Goal: Transaction & Acquisition: Obtain resource

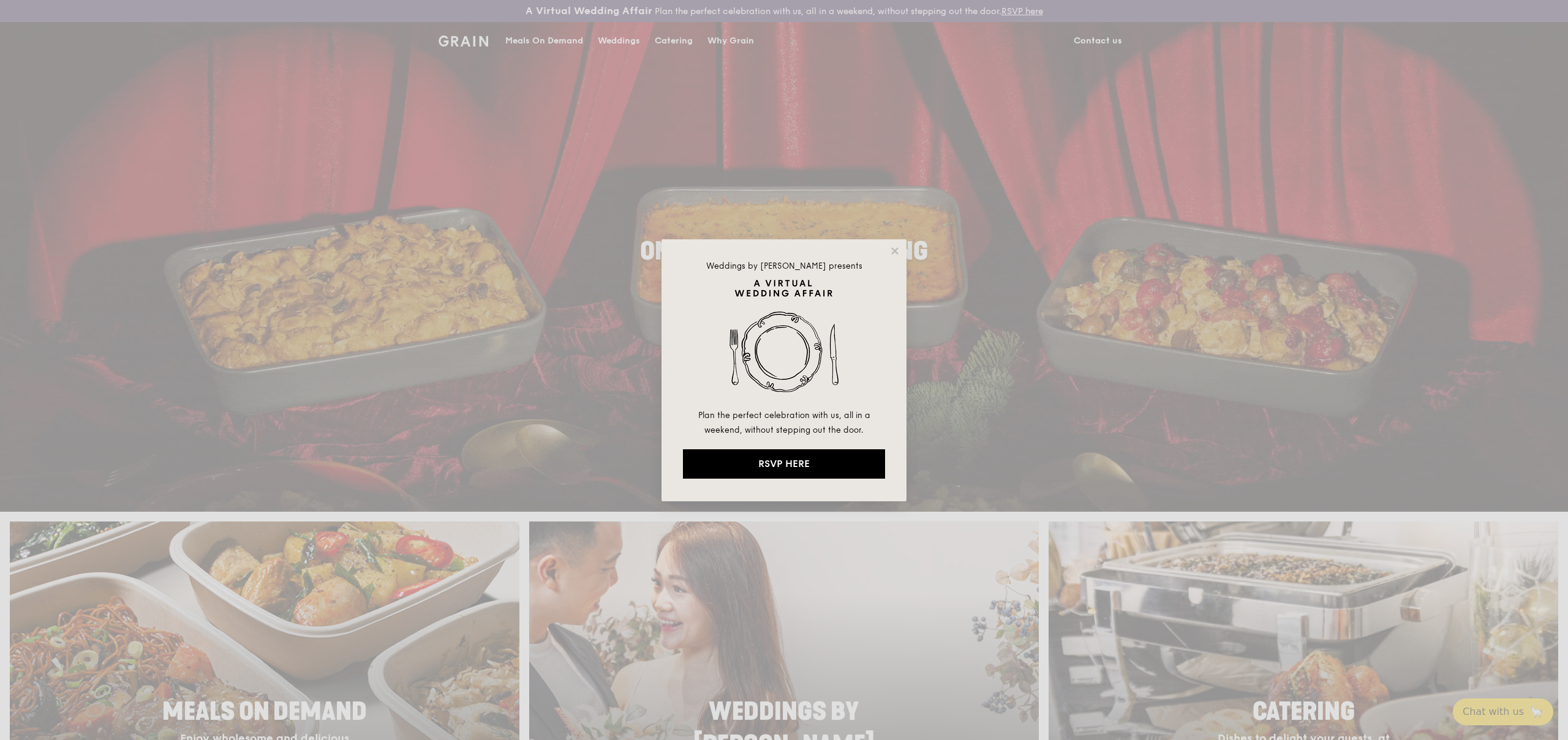
click at [907, 242] on div "Weddings by Grain presents Plan the perfect celebration with us, all in a weeke…" at bounding box center [784, 370] width 1568 height 740
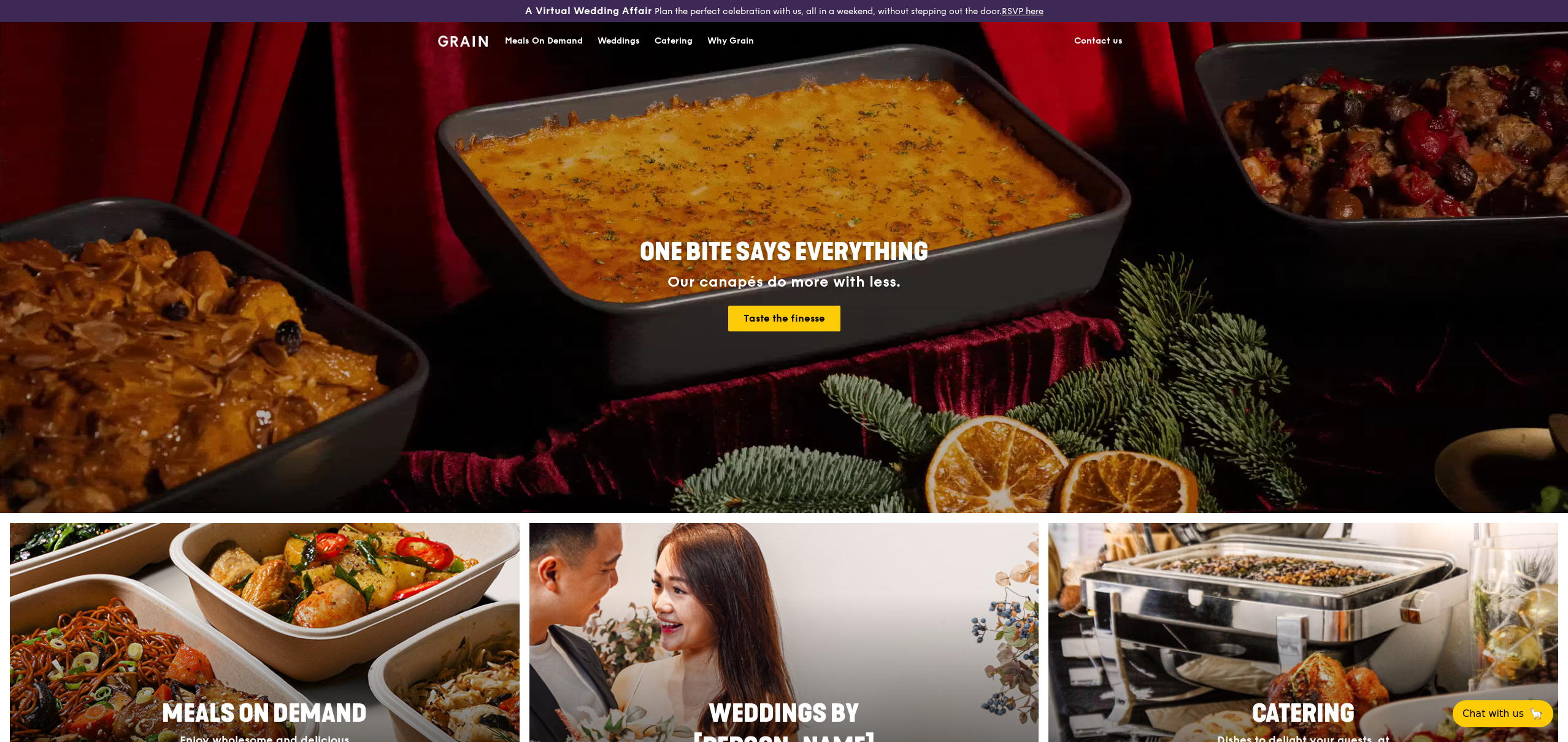
click at [673, 41] on div "Catering" at bounding box center [674, 41] width 38 height 37
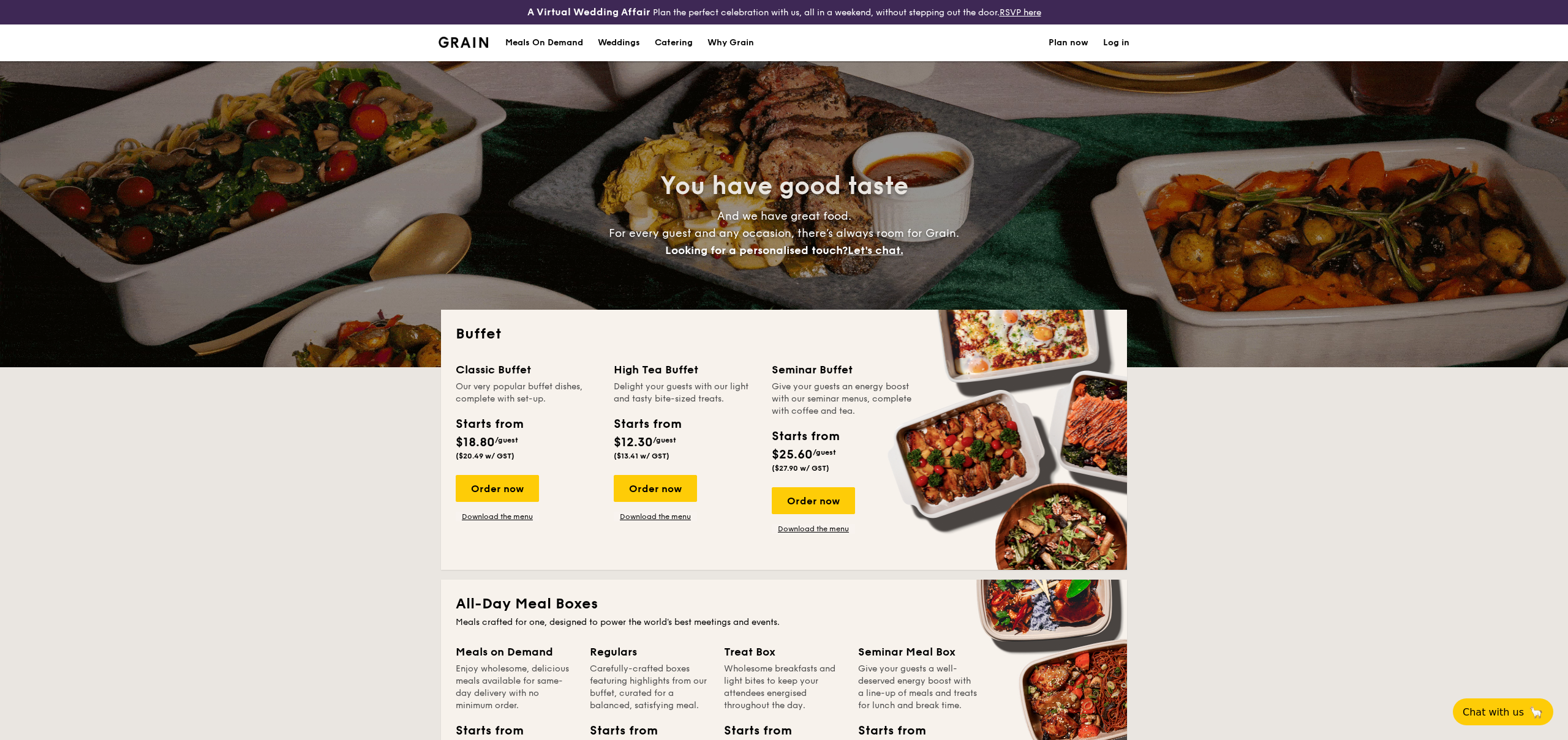
select select
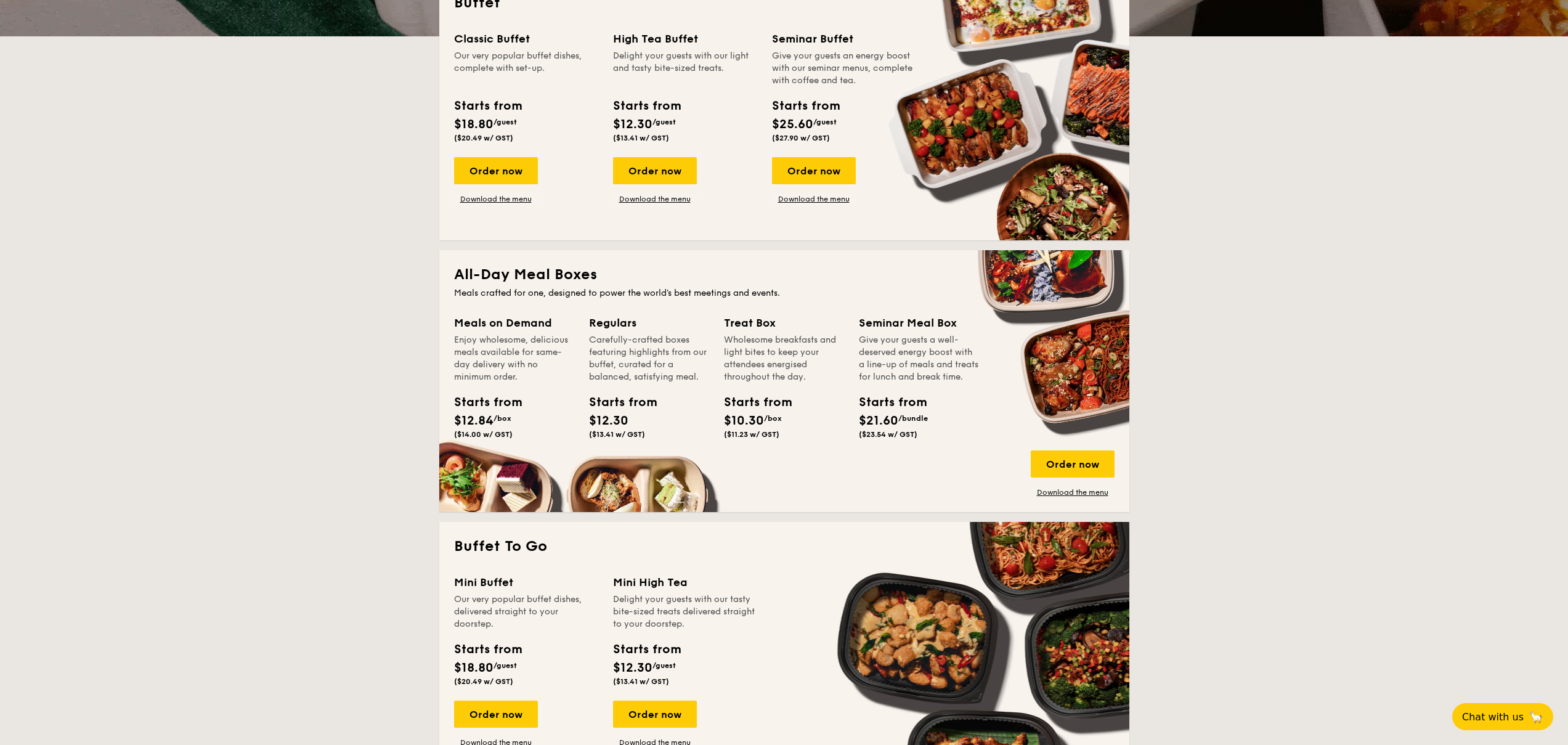
scroll to position [184, 0]
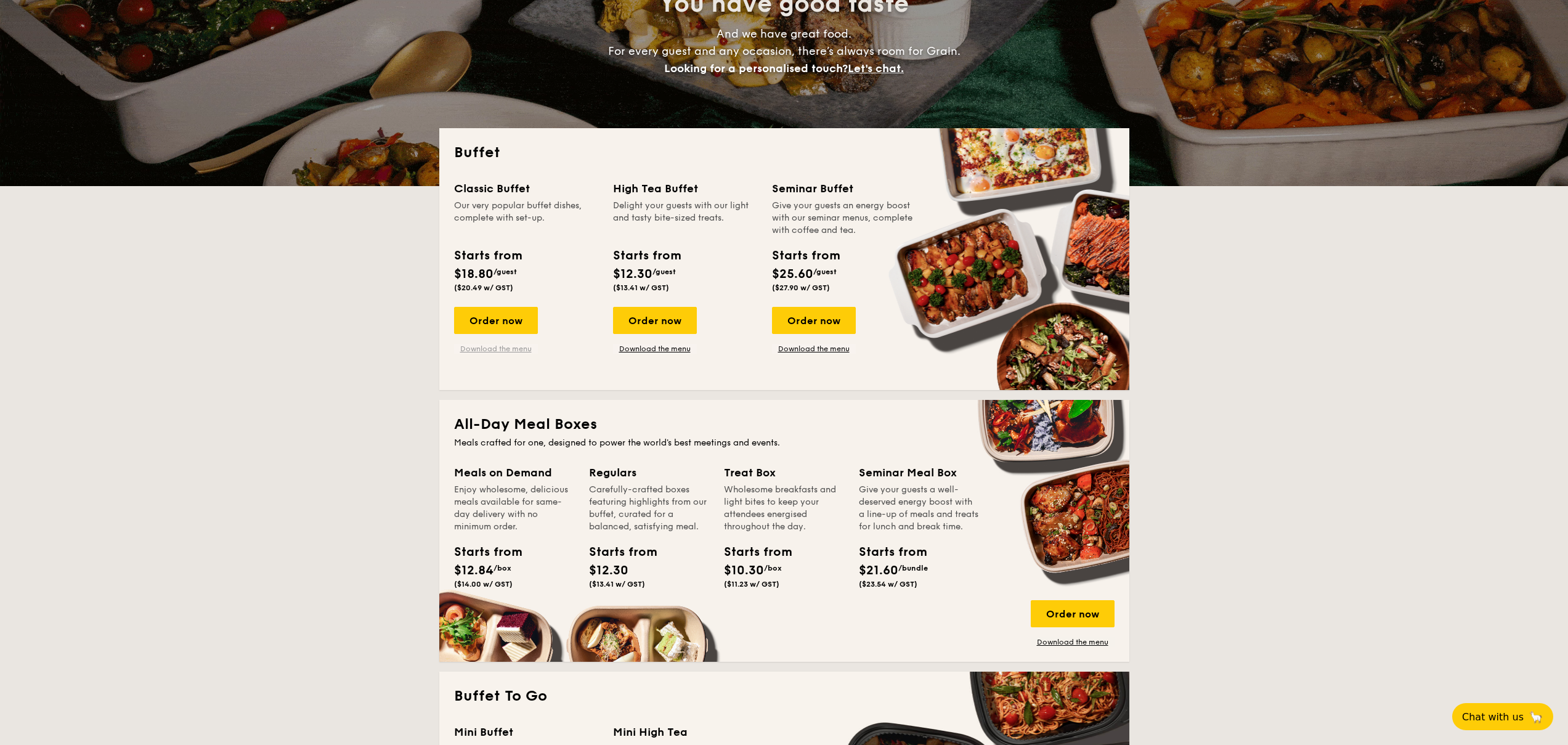
click at [515, 352] on link "Download the menu" at bounding box center [496, 349] width 84 height 10
